Goal: Task Accomplishment & Management: Use online tool/utility

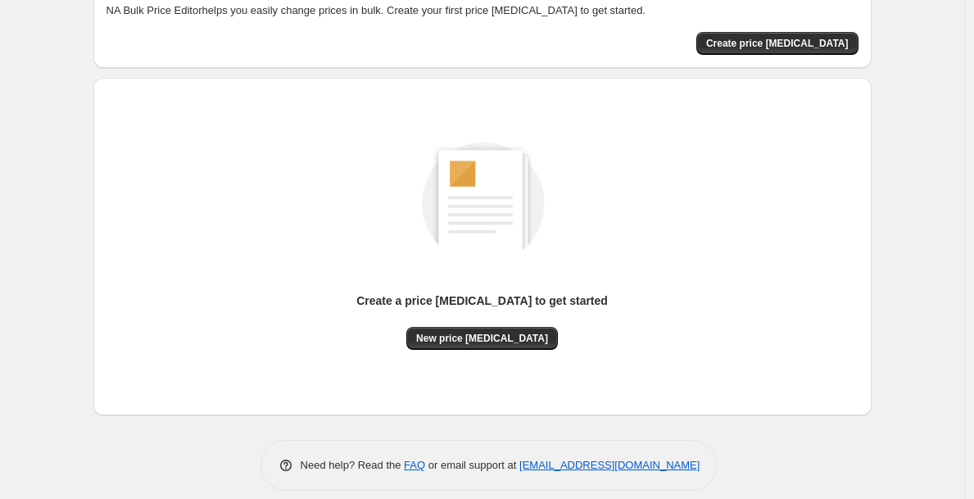
scroll to position [115, 0]
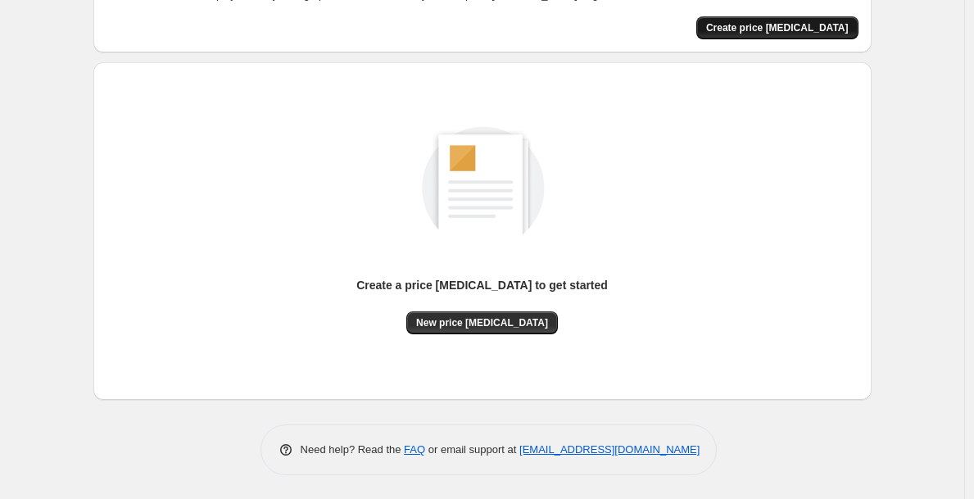
click at [792, 29] on span "Create price [MEDICAL_DATA]" at bounding box center [777, 27] width 143 height 13
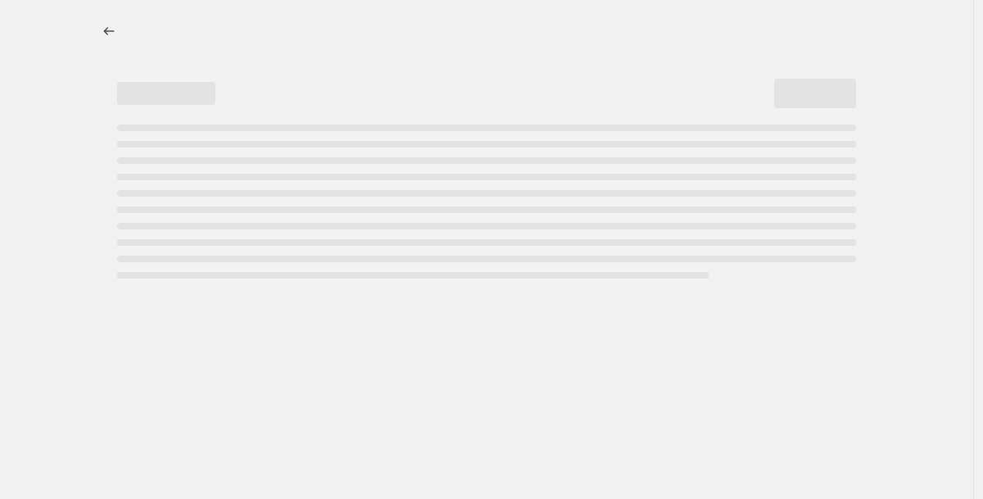
select select "percentage"
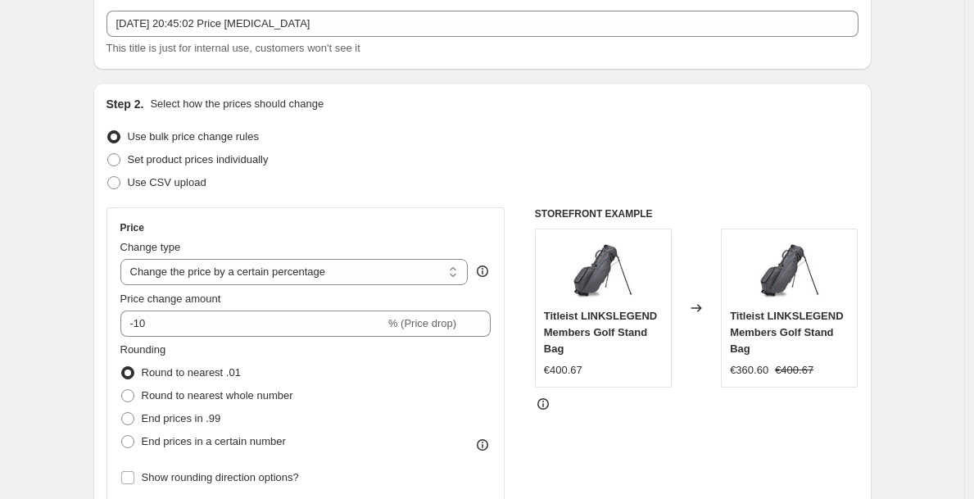
scroll to position [97, 0]
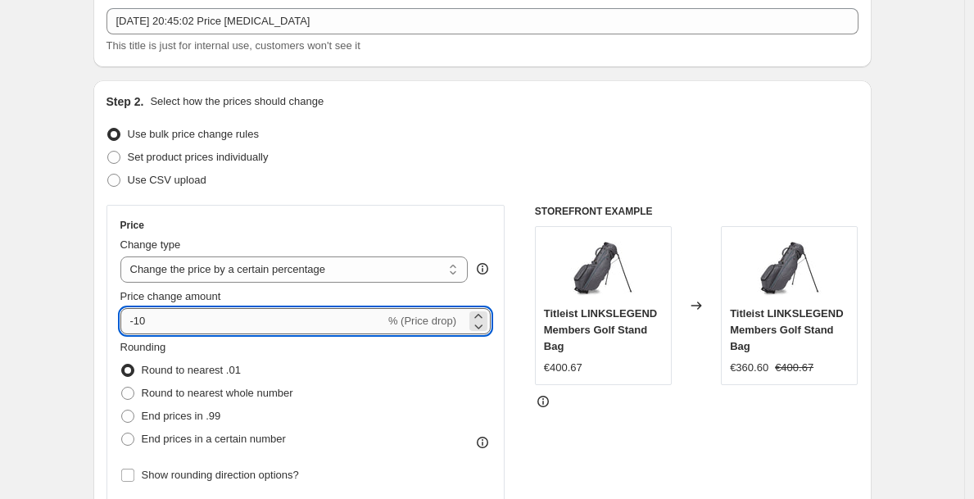
click at [312, 329] on input "-10" at bounding box center [252, 321] width 265 height 26
type input "-1"
type input "-35"
click at [407, 201] on div "Step 2. Select how the prices should change Use bulk price change rules Set pro…" at bounding box center [483, 367] width 752 height 549
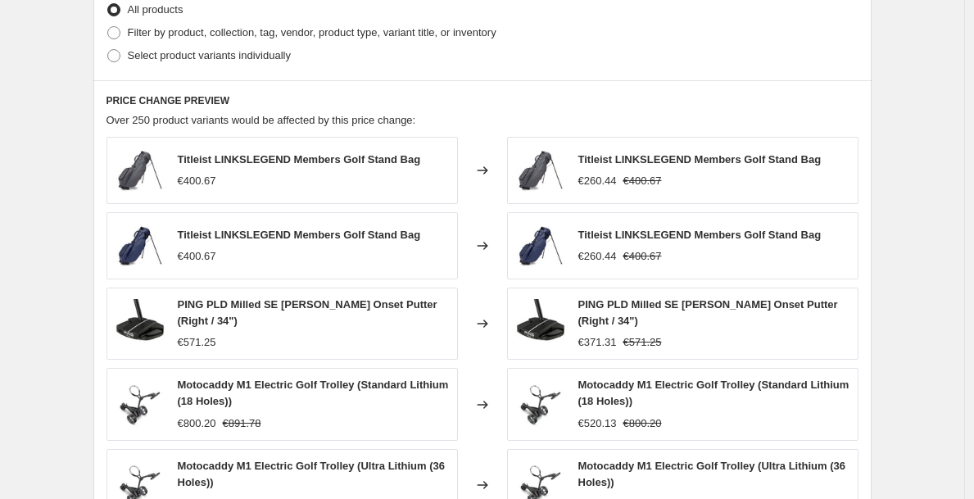
scroll to position [1073, 0]
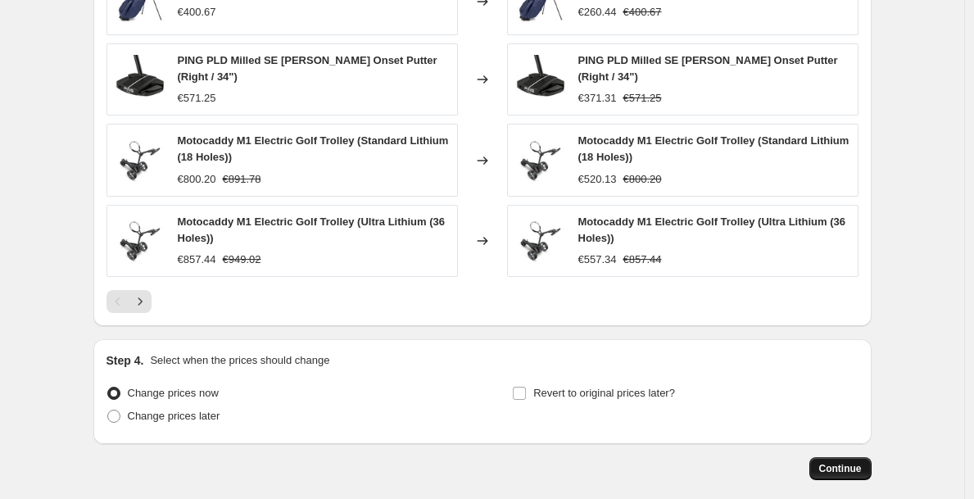
click at [850, 469] on span "Continue" at bounding box center [840, 468] width 43 height 13
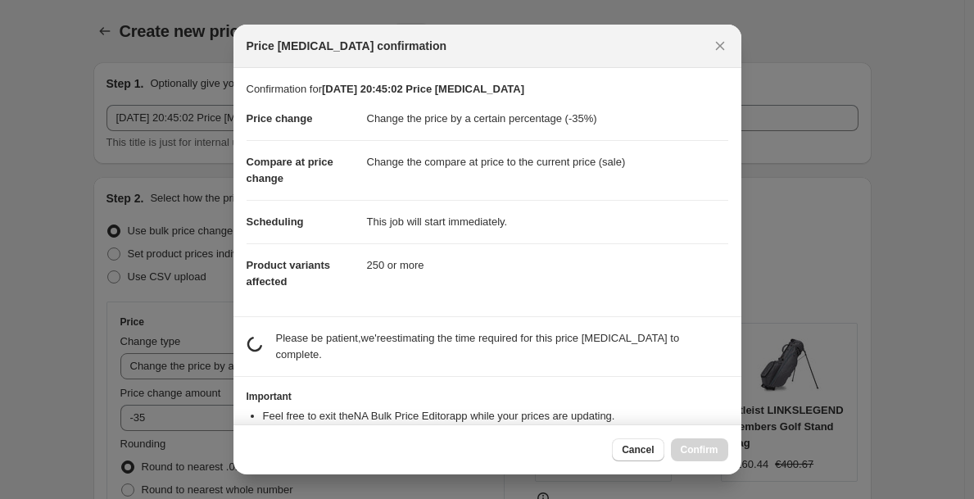
scroll to position [0, 0]
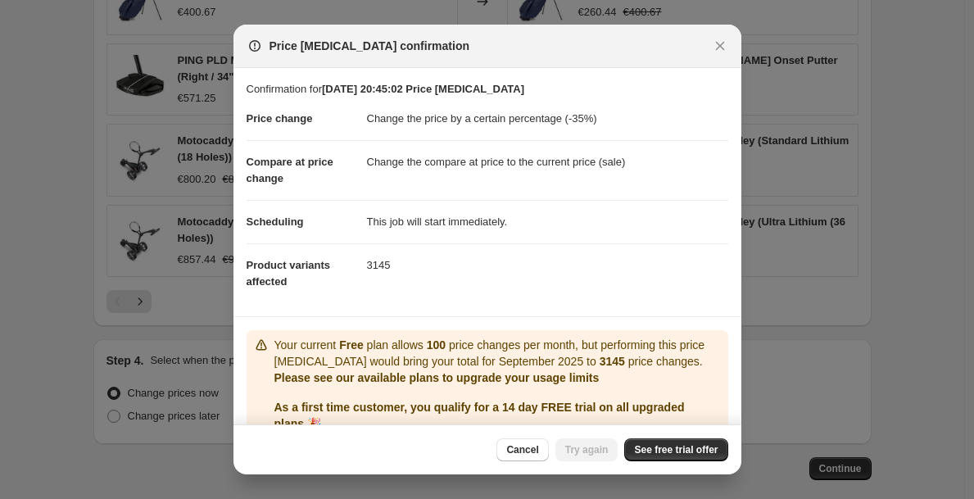
click at [683, 437] on div "Cancel Try again See free trial offer" at bounding box center [488, 449] width 508 height 50
click at [683, 444] on span "See free trial offer" at bounding box center [676, 449] width 84 height 13
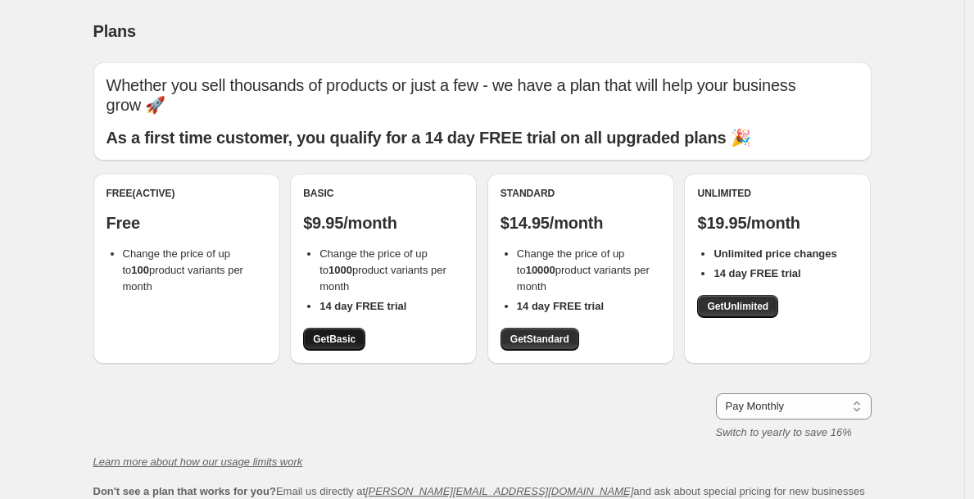
click at [345, 333] on span "Get Basic" at bounding box center [334, 339] width 43 height 13
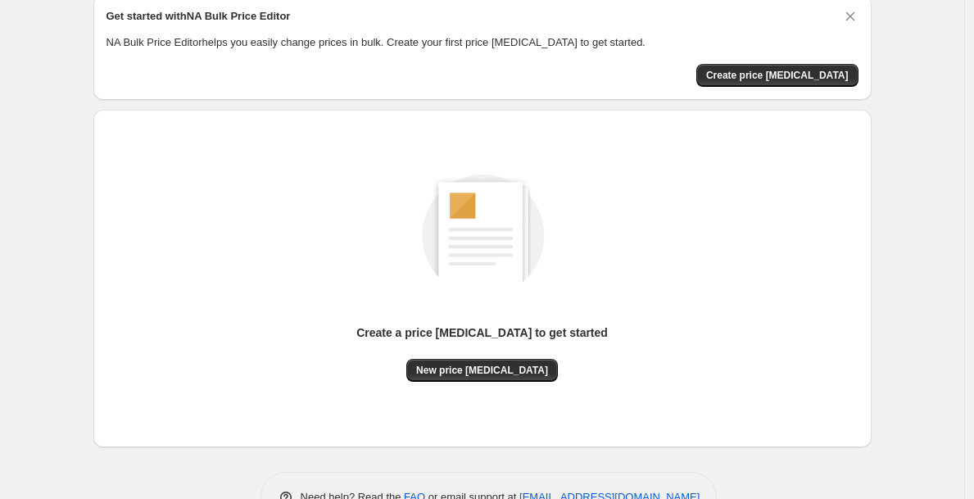
scroll to position [115, 0]
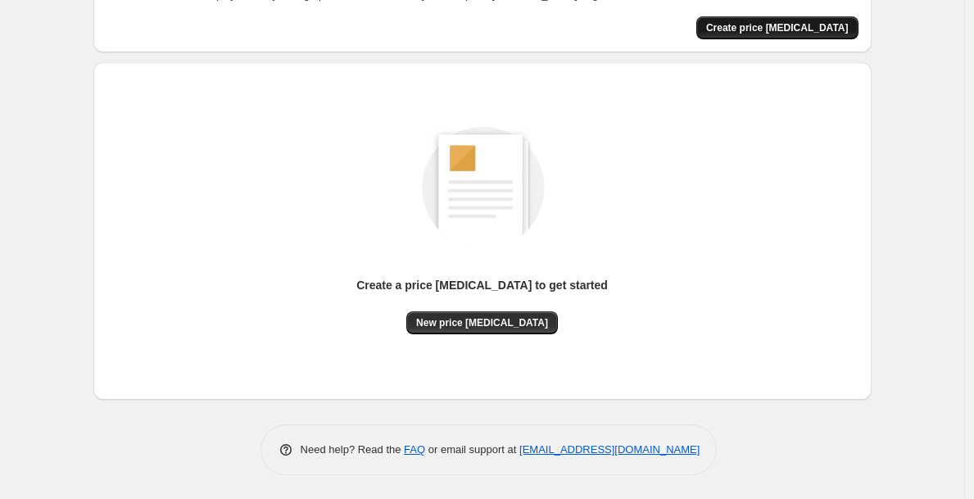
click at [752, 27] on span "Create price [MEDICAL_DATA]" at bounding box center [777, 27] width 143 height 13
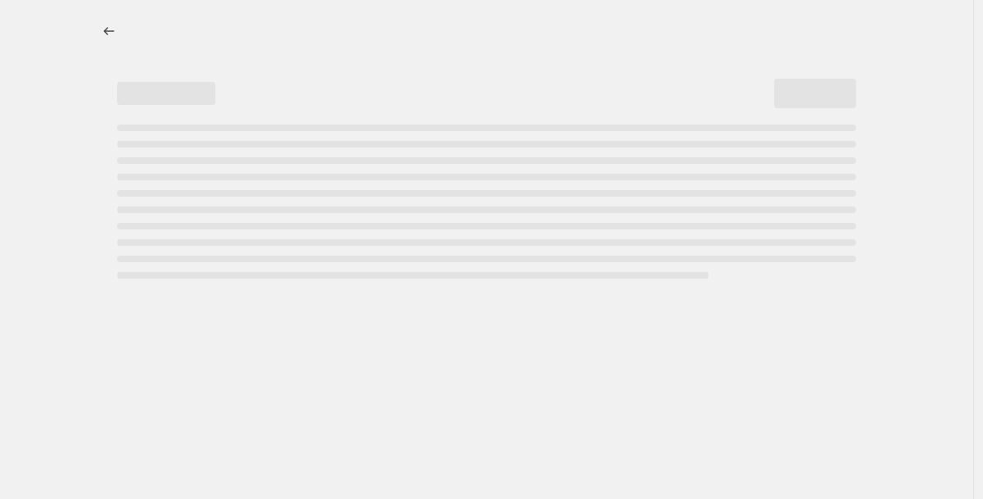
select select "percentage"
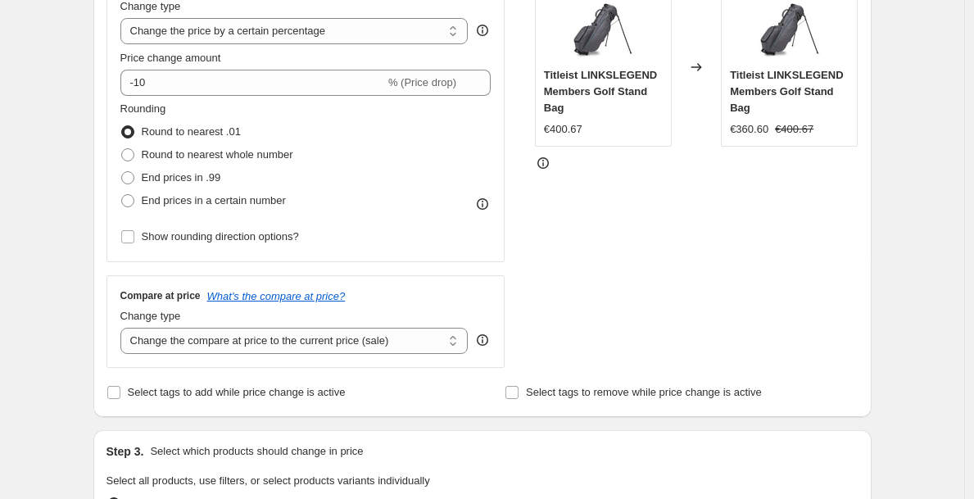
scroll to position [348, 0]
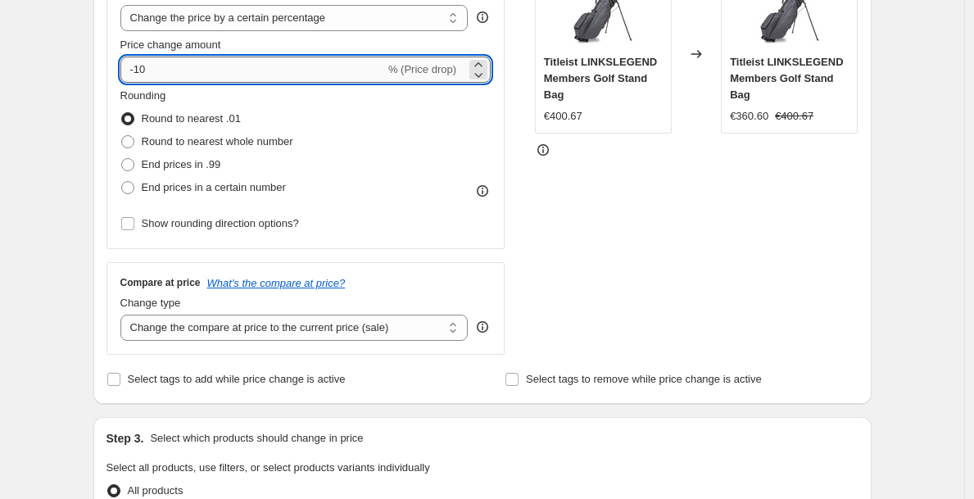
click at [209, 79] on input "-10" at bounding box center [252, 70] width 265 height 26
type input "-1"
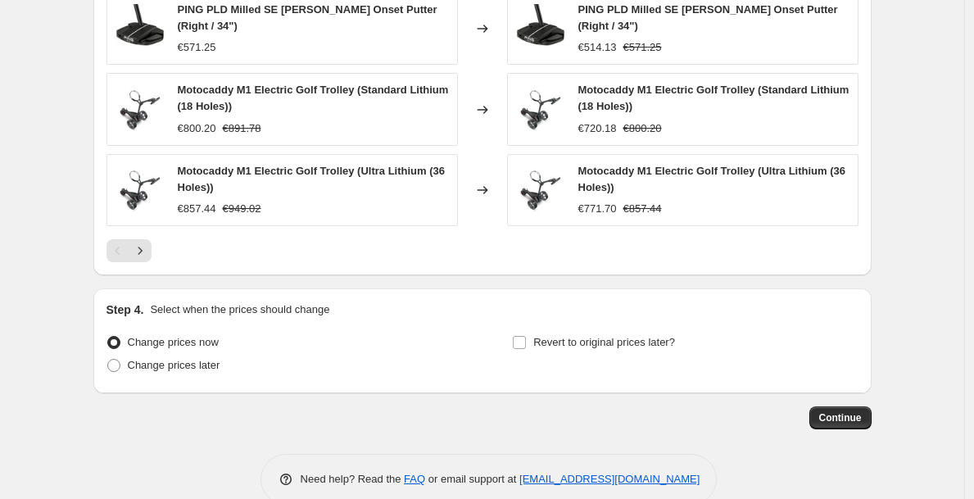
scroll to position [1154, 0]
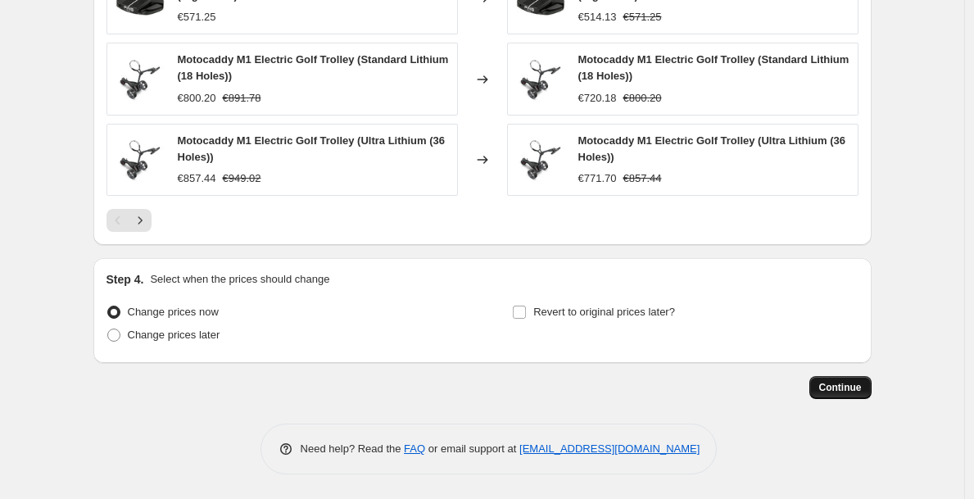
type input "-35"
click at [862, 388] on span "Continue" at bounding box center [840, 387] width 43 height 13
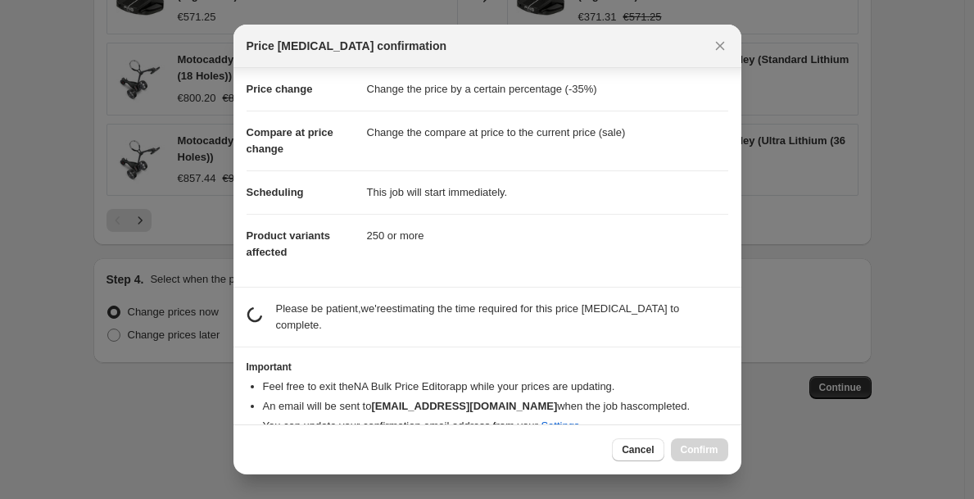
scroll to position [56, 0]
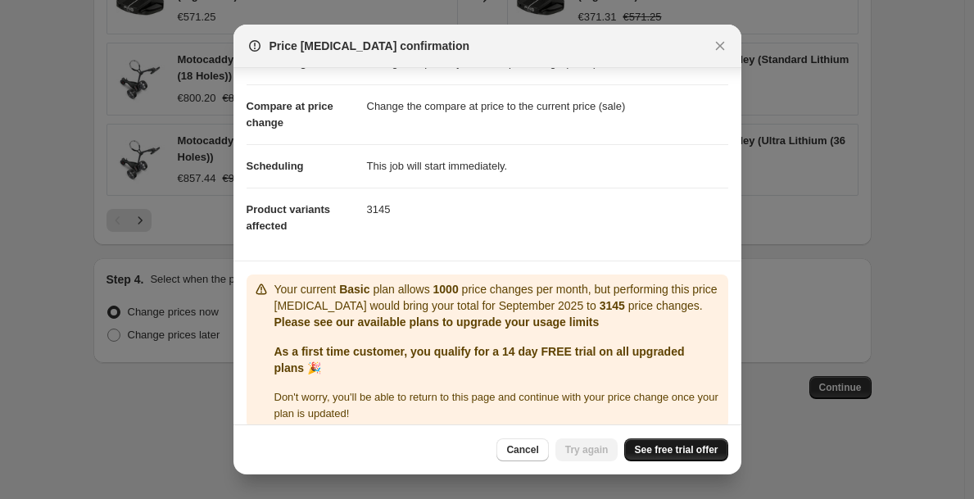
click at [667, 454] on span "See free trial offer" at bounding box center [676, 449] width 84 height 13
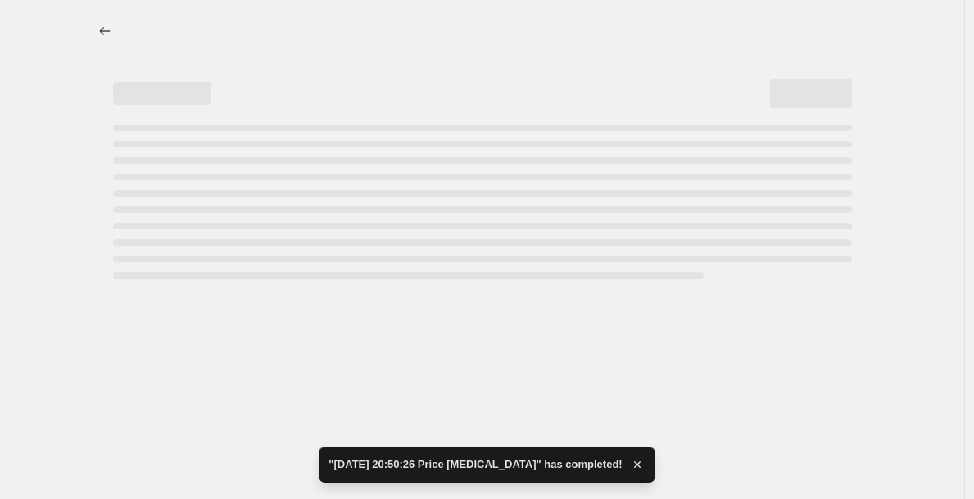
select select "percentage"
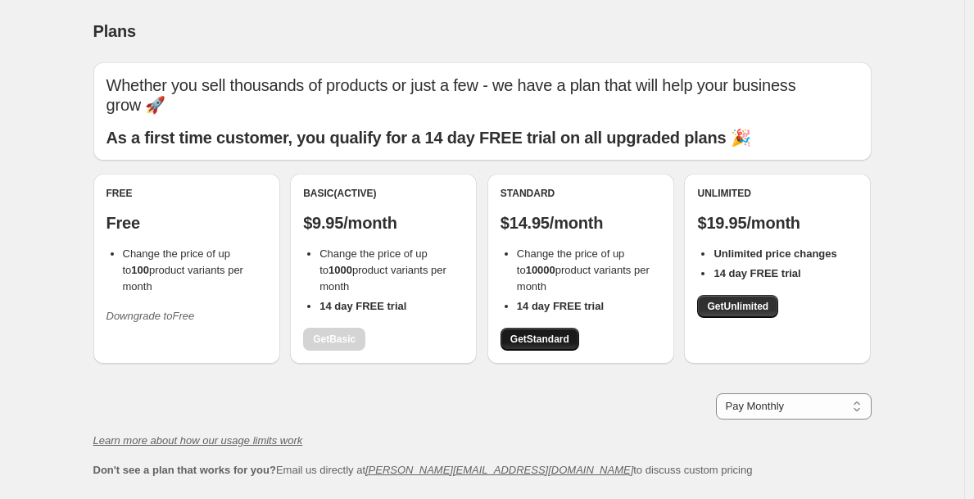
click at [538, 328] on link "Get Standard" at bounding box center [540, 339] width 79 height 23
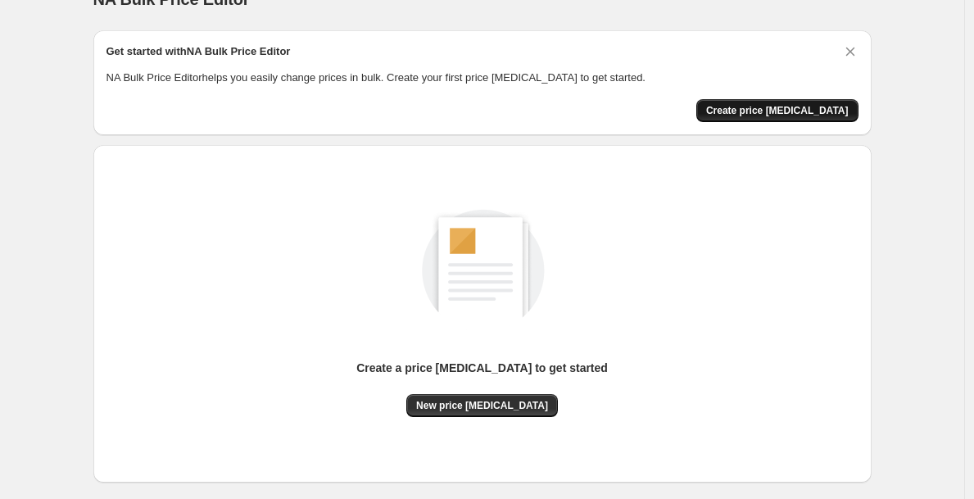
scroll to position [34, 0]
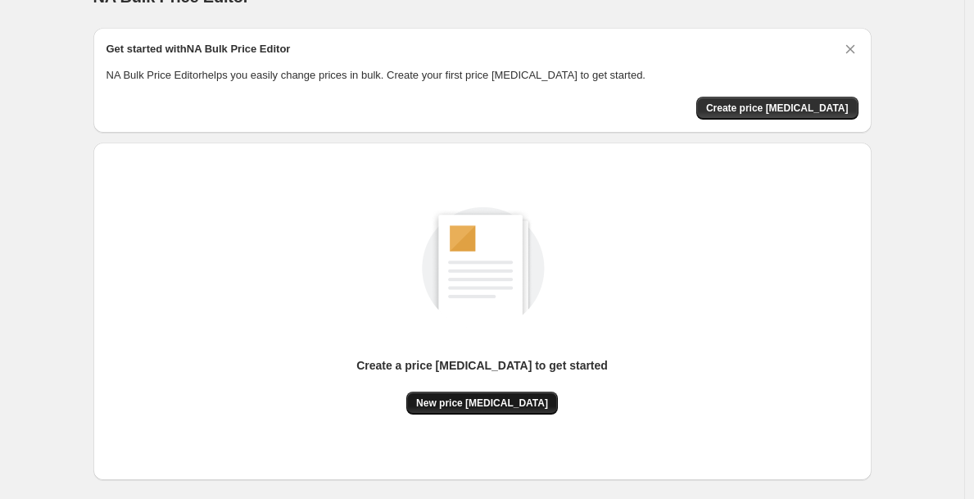
click at [510, 410] on button "New price [MEDICAL_DATA]" at bounding box center [482, 403] width 152 height 23
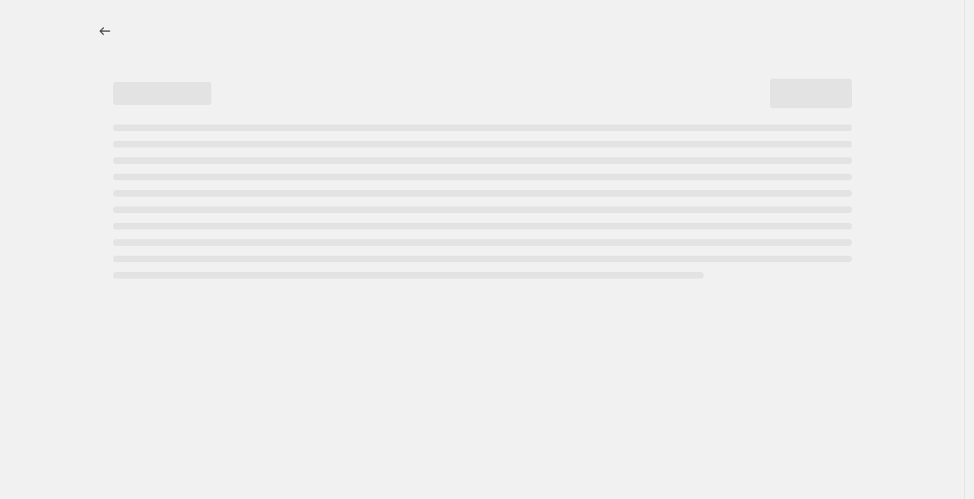
select select "percentage"
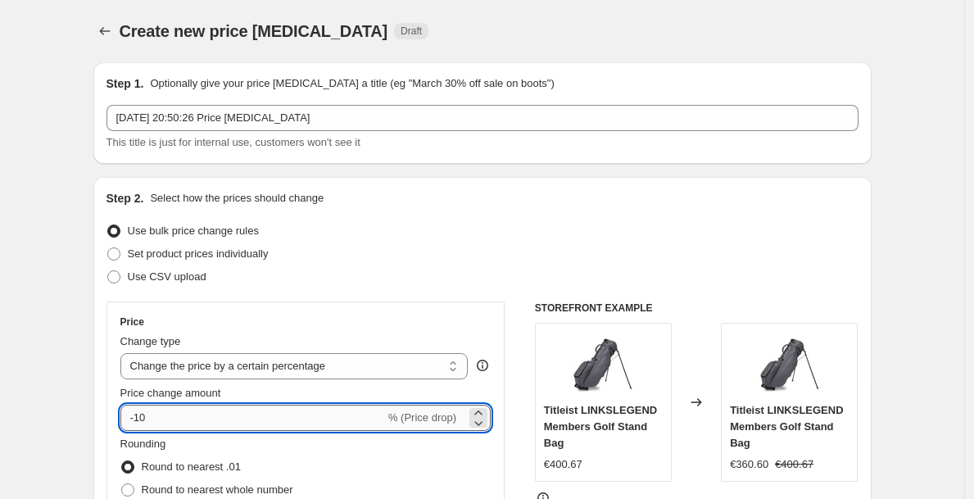
click at [342, 427] on input "-10" at bounding box center [252, 418] width 265 height 26
type input "-1"
type input "-35"
click at [510, 279] on div "Use CSV upload" at bounding box center [483, 276] width 752 height 23
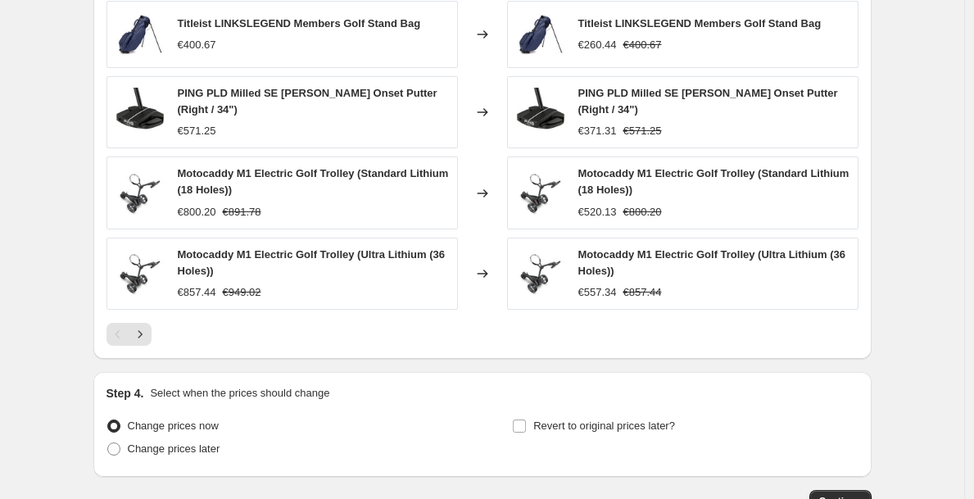
scroll to position [1100, 0]
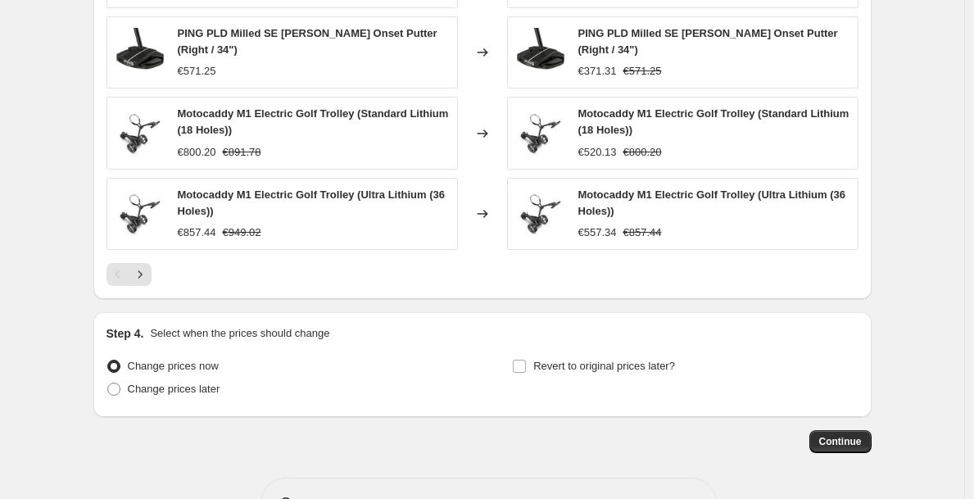
click at [845, 447] on span "Continue" at bounding box center [840, 441] width 43 height 13
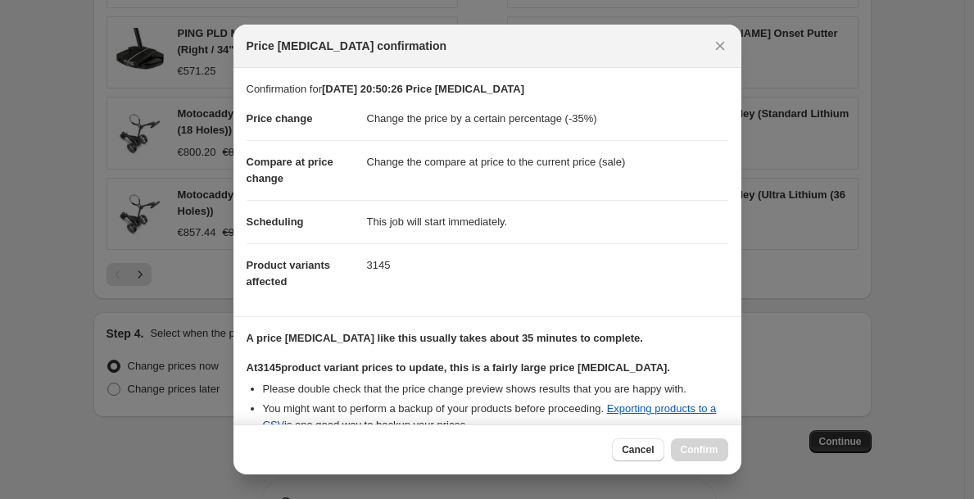
scroll to position [281, 0]
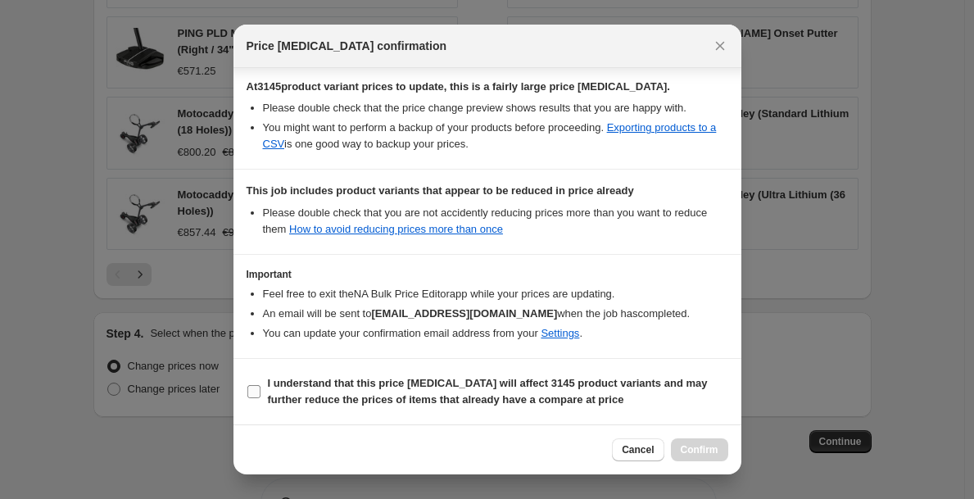
click at [379, 383] on b "I understand that this price [MEDICAL_DATA] will affect 3145 product variants a…" at bounding box center [488, 391] width 440 height 29
click at [261, 385] on input "I understand that this price [MEDICAL_DATA] will affect 3145 product variants a…" at bounding box center [253, 391] width 13 height 13
checkbox input "true"
click at [708, 449] on span "Confirm" at bounding box center [700, 449] width 38 height 13
